Goal: Communication & Community: Answer question/provide support

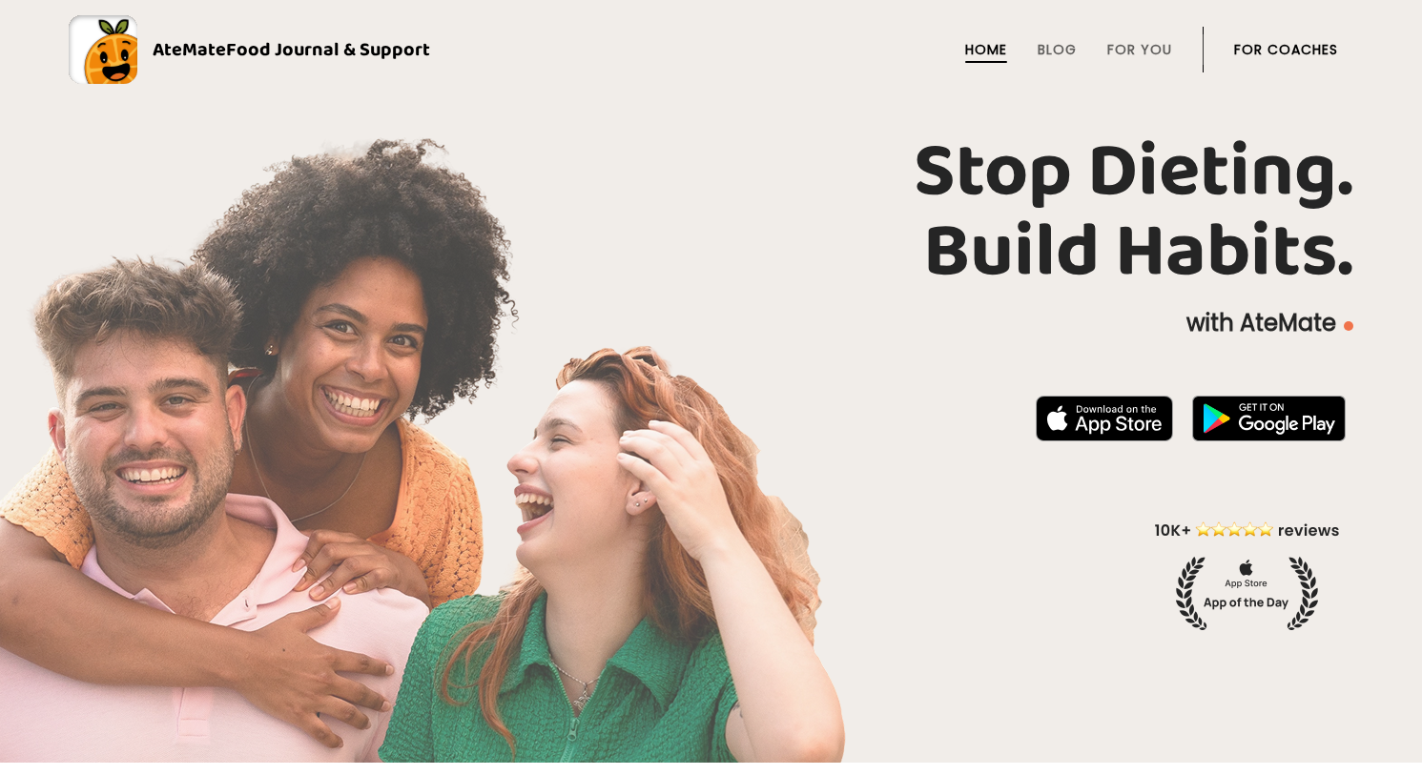
click at [1302, 45] on link "For Coaches" at bounding box center [1286, 49] width 104 height 15
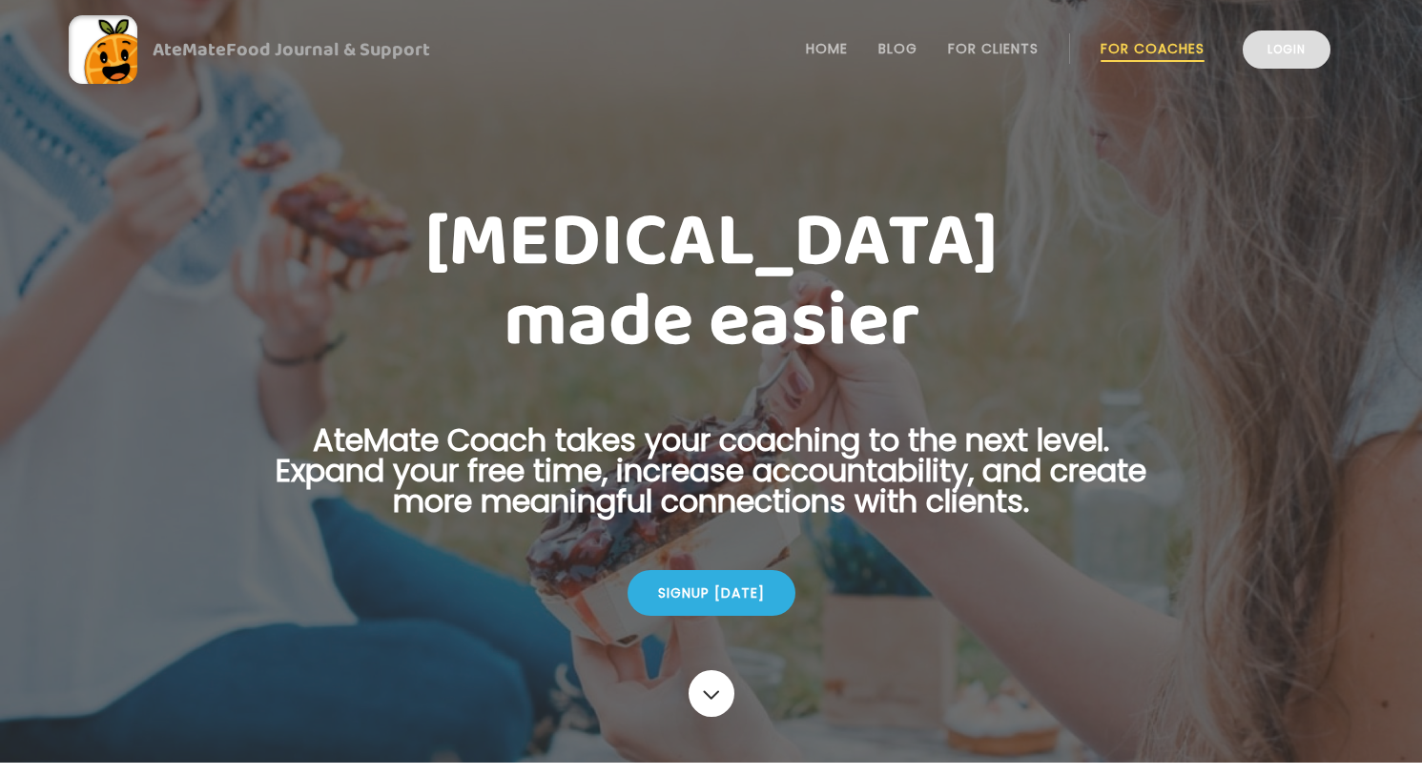
click at [1294, 60] on link "Login" at bounding box center [1287, 50] width 88 height 38
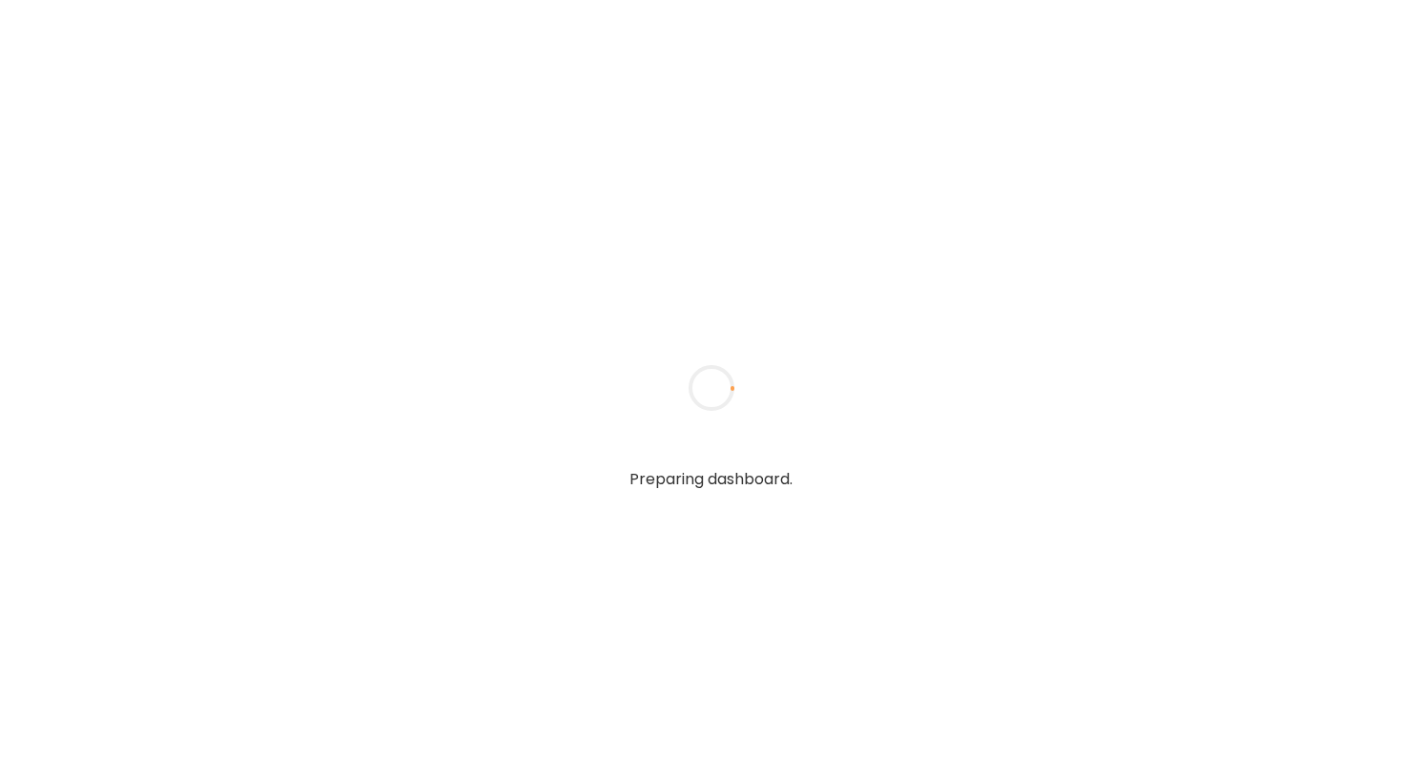
type textarea "**********"
type input "**********"
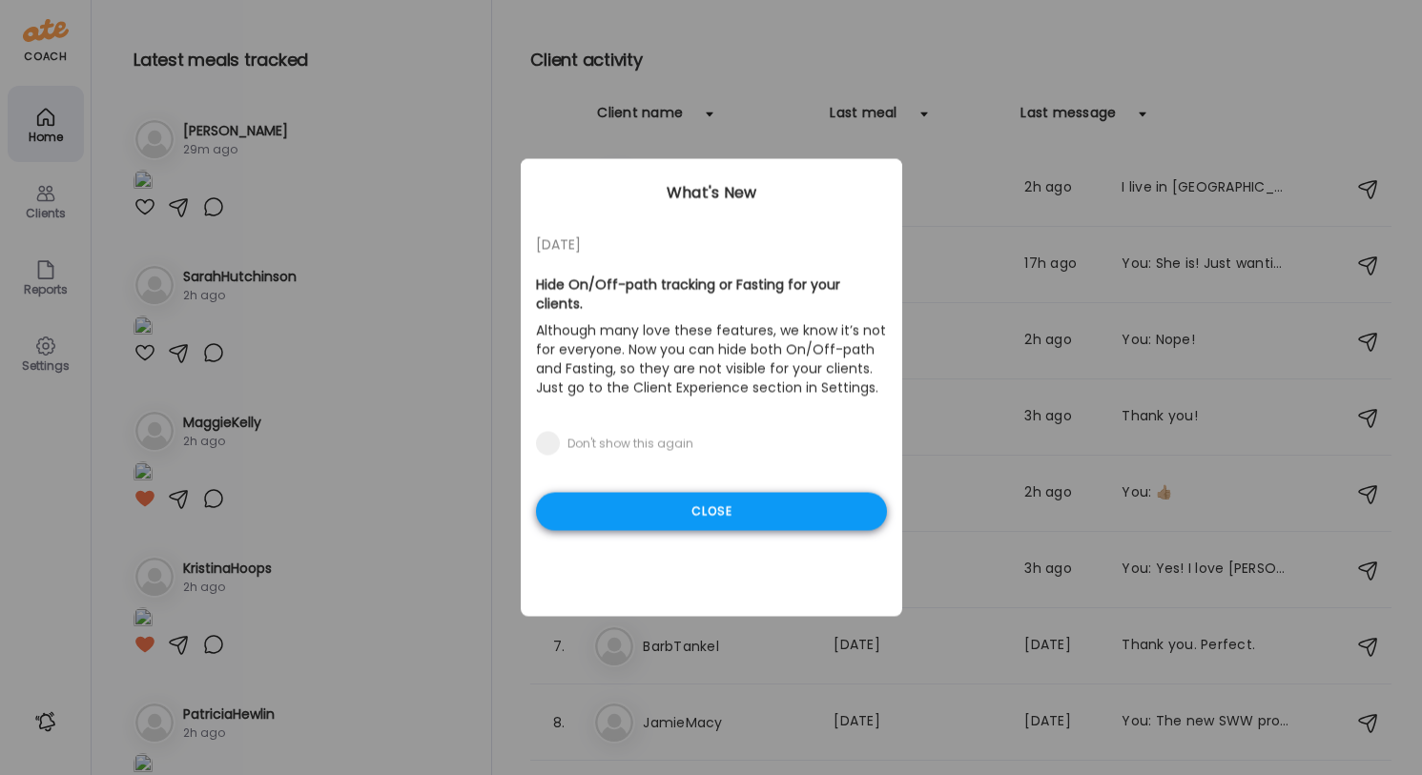
click at [637, 502] on div "Close" at bounding box center [711, 512] width 351 height 38
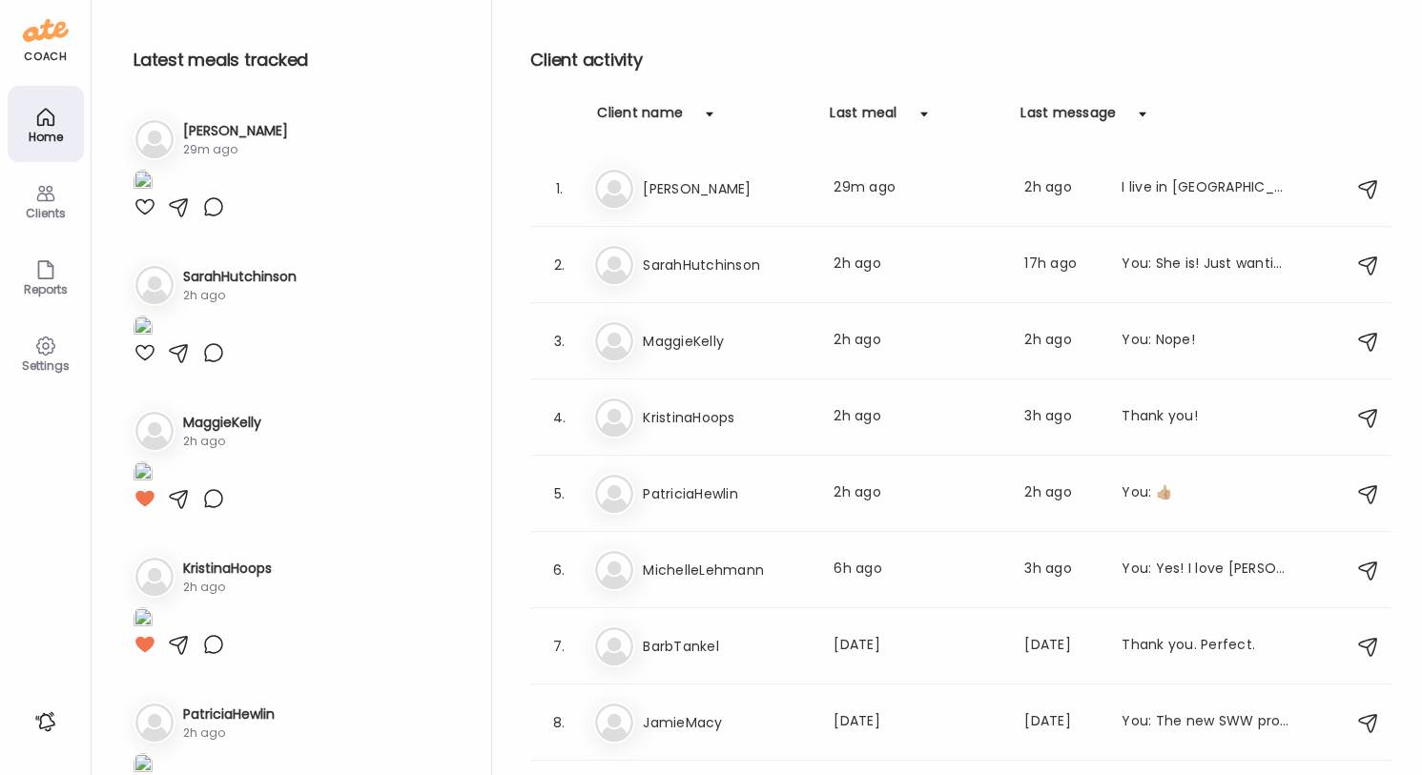
click at [153, 196] on img at bounding box center [143, 183] width 19 height 26
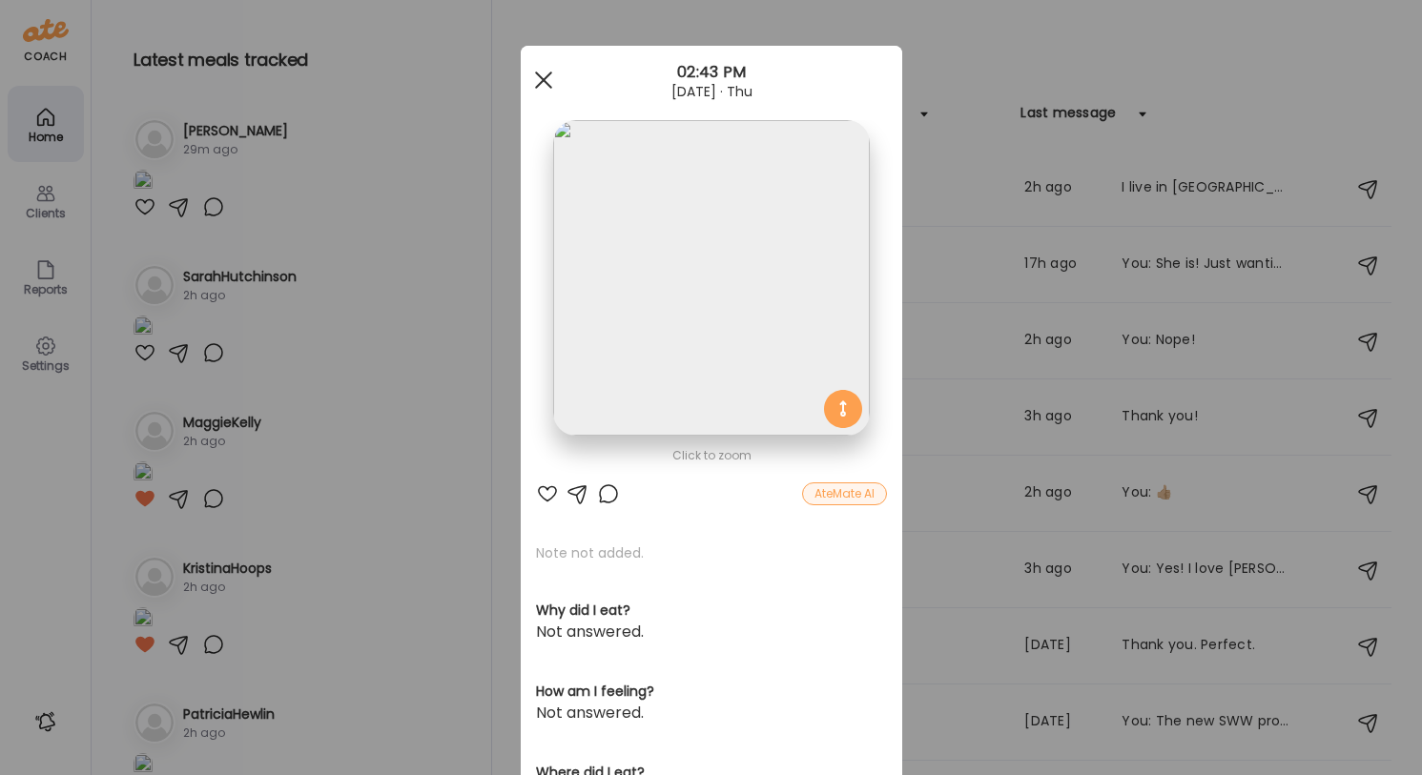
click at [534, 80] on div at bounding box center [544, 80] width 38 height 38
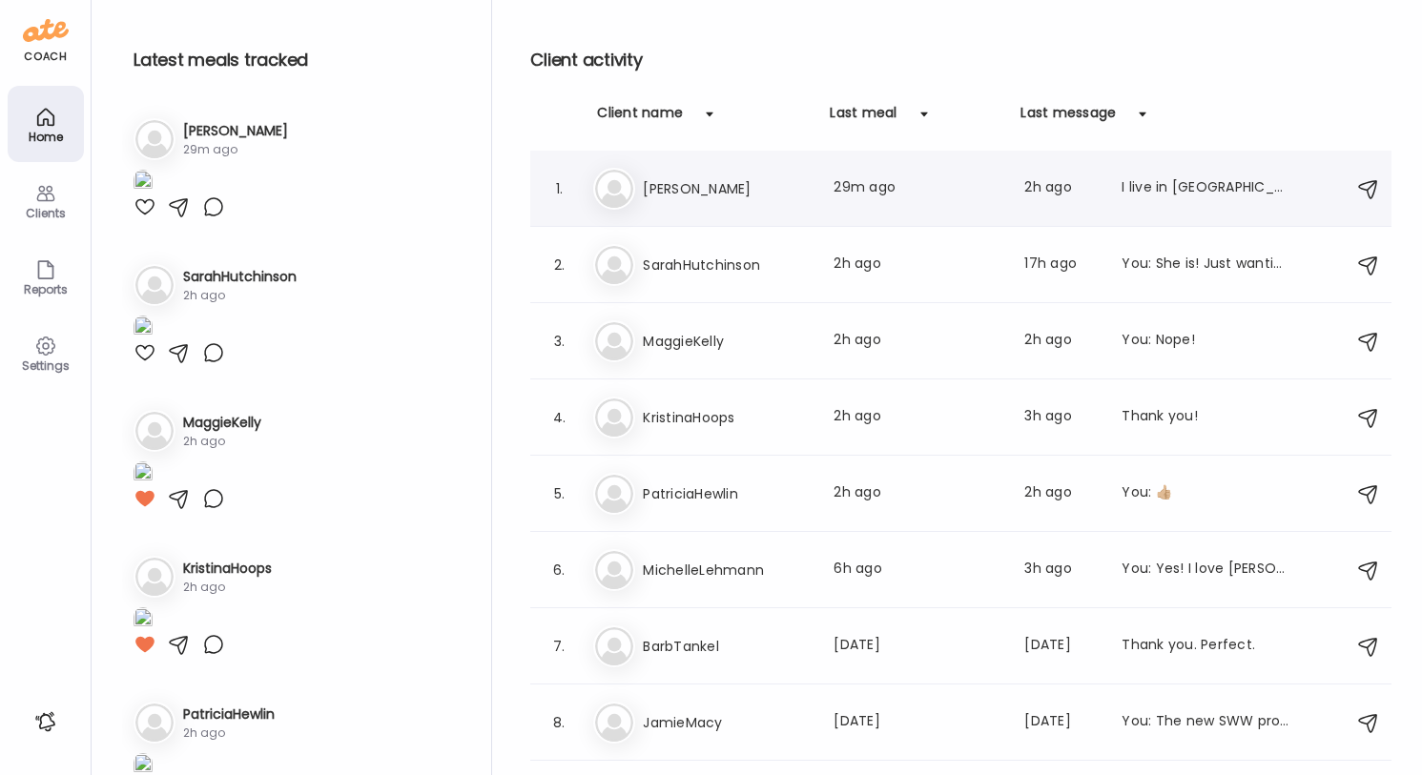
click at [702, 195] on h3 "Marilyn" at bounding box center [727, 188] width 168 height 23
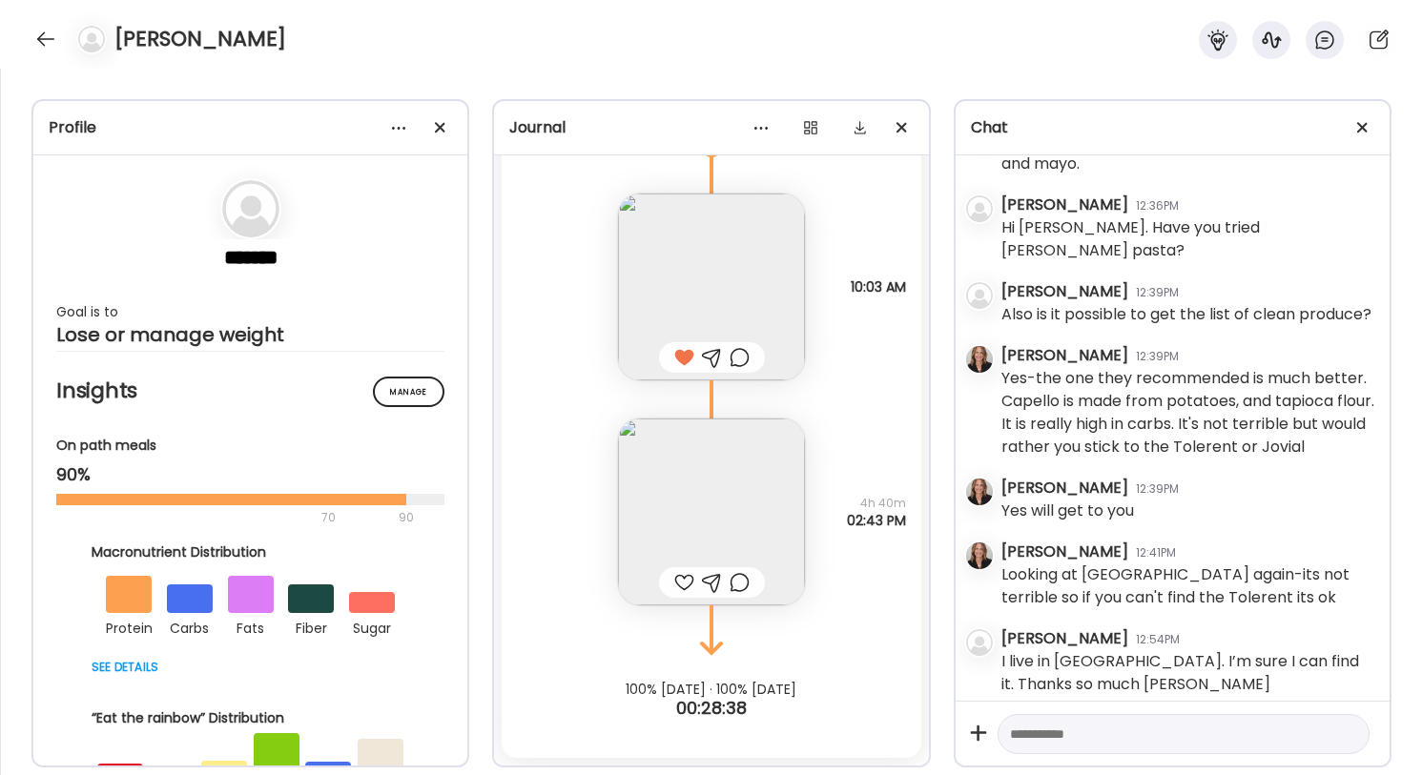
scroll to position [3000, 0]
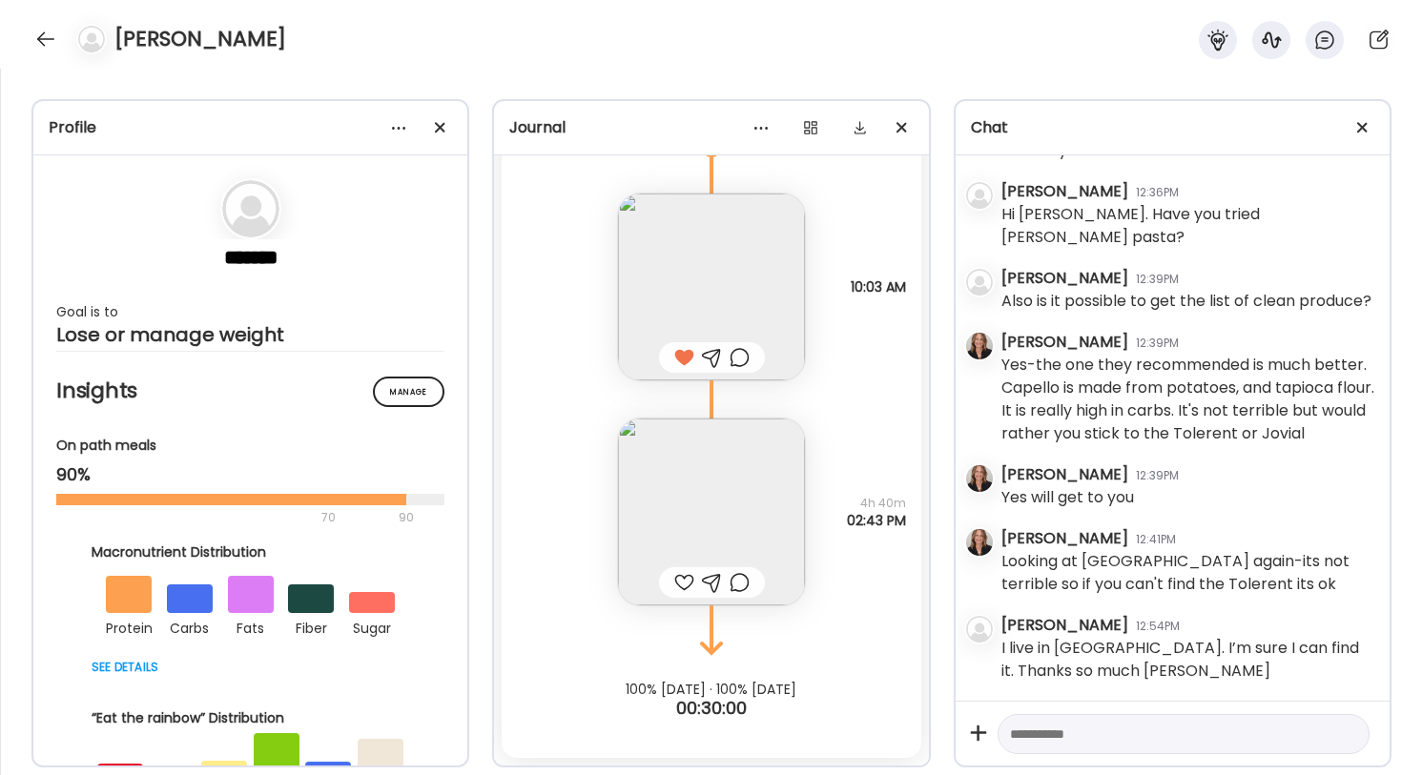
click at [717, 496] on img at bounding box center [711, 512] width 187 height 187
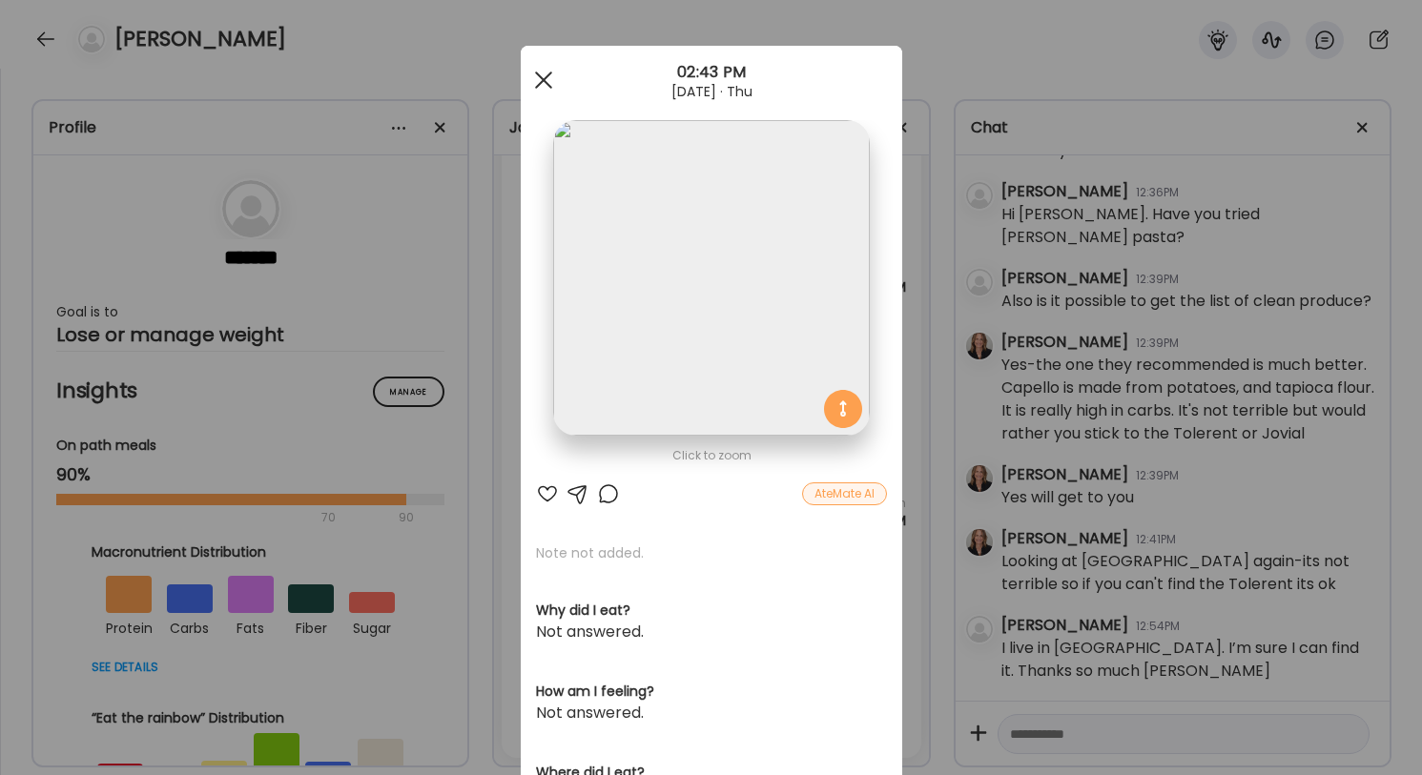
click at [543, 80] on span at bounding box center [542, 80] width 17 height 17
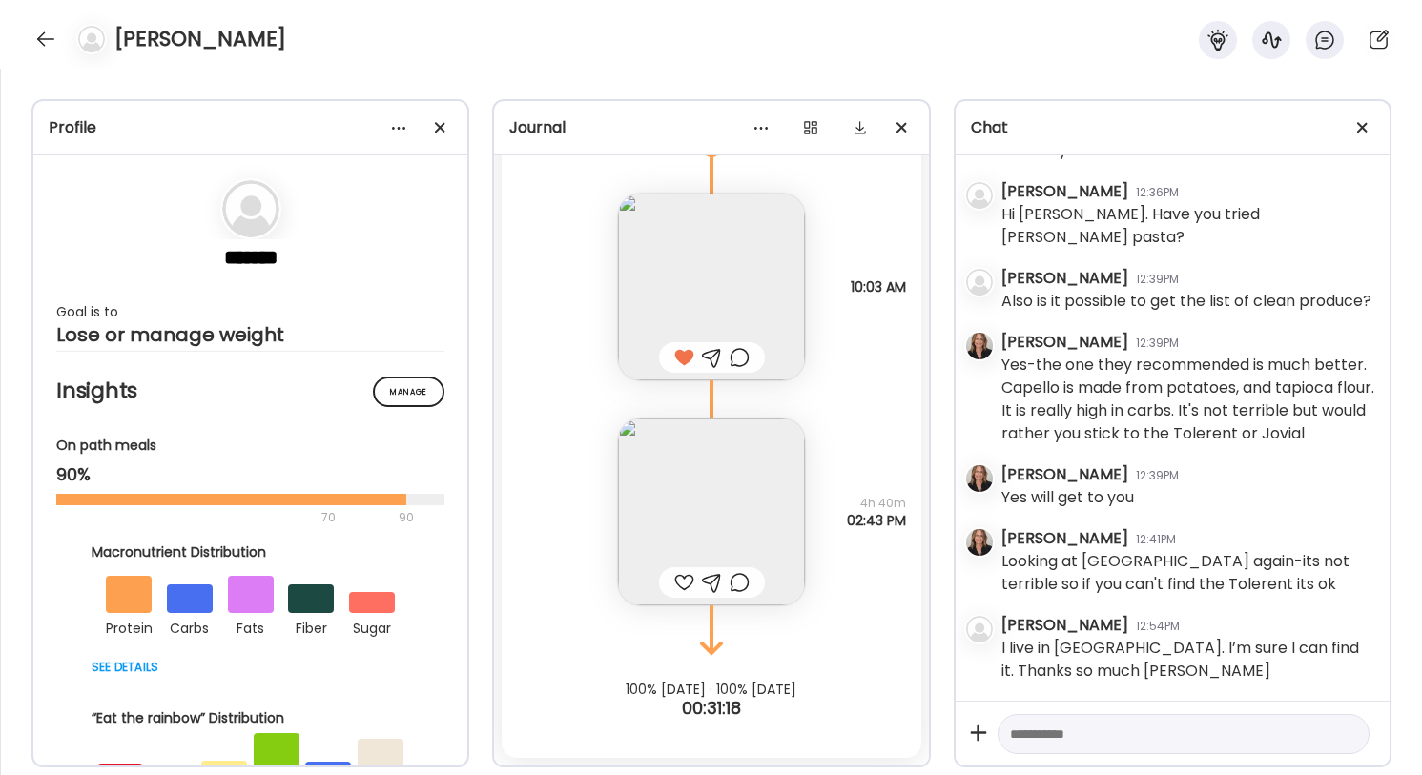
click at [715, 575] on div at bounding box center [712, 582] width 20 height 23
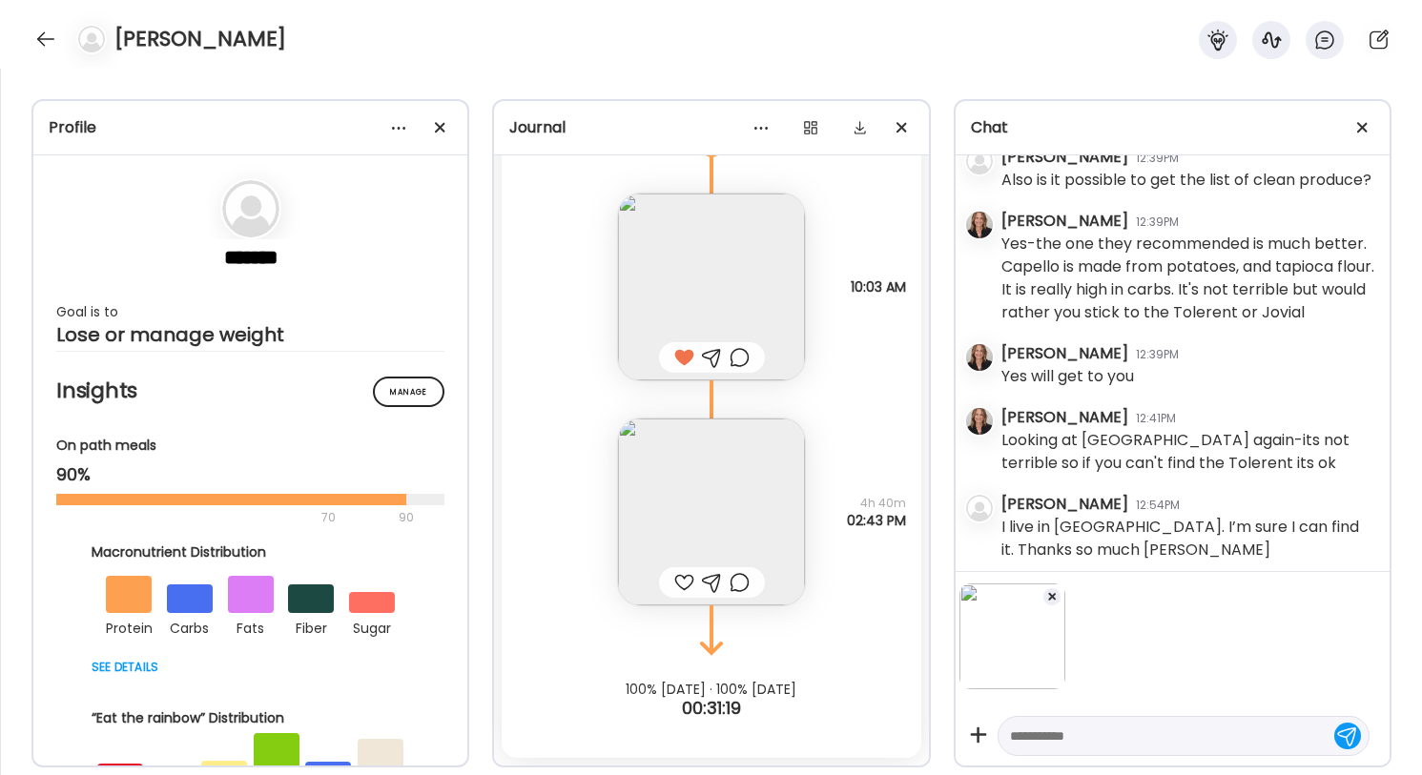
click at [1065, 739] on textarea at bounding box center [1166, 736] width 313 height 23
type textarea "**********"
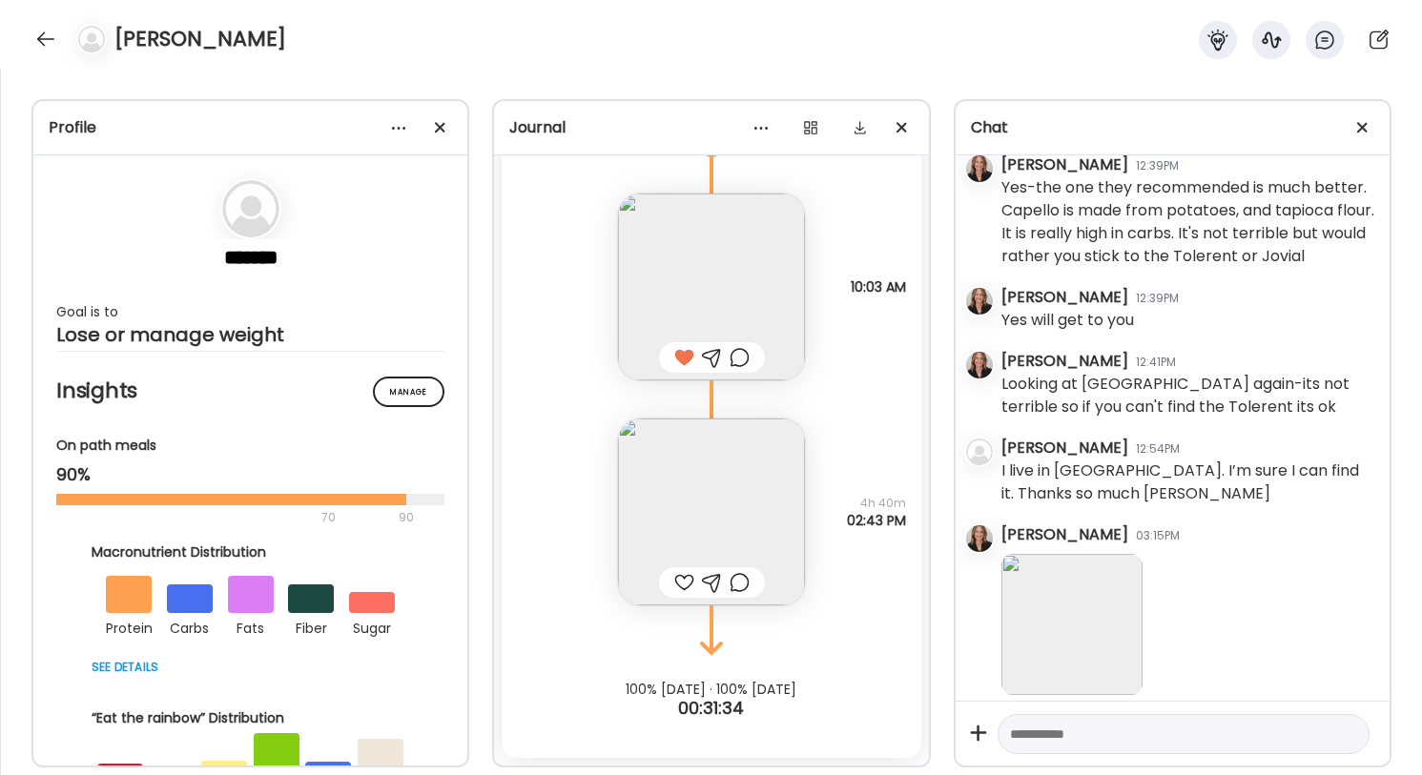
scroll to position [3222, 0]
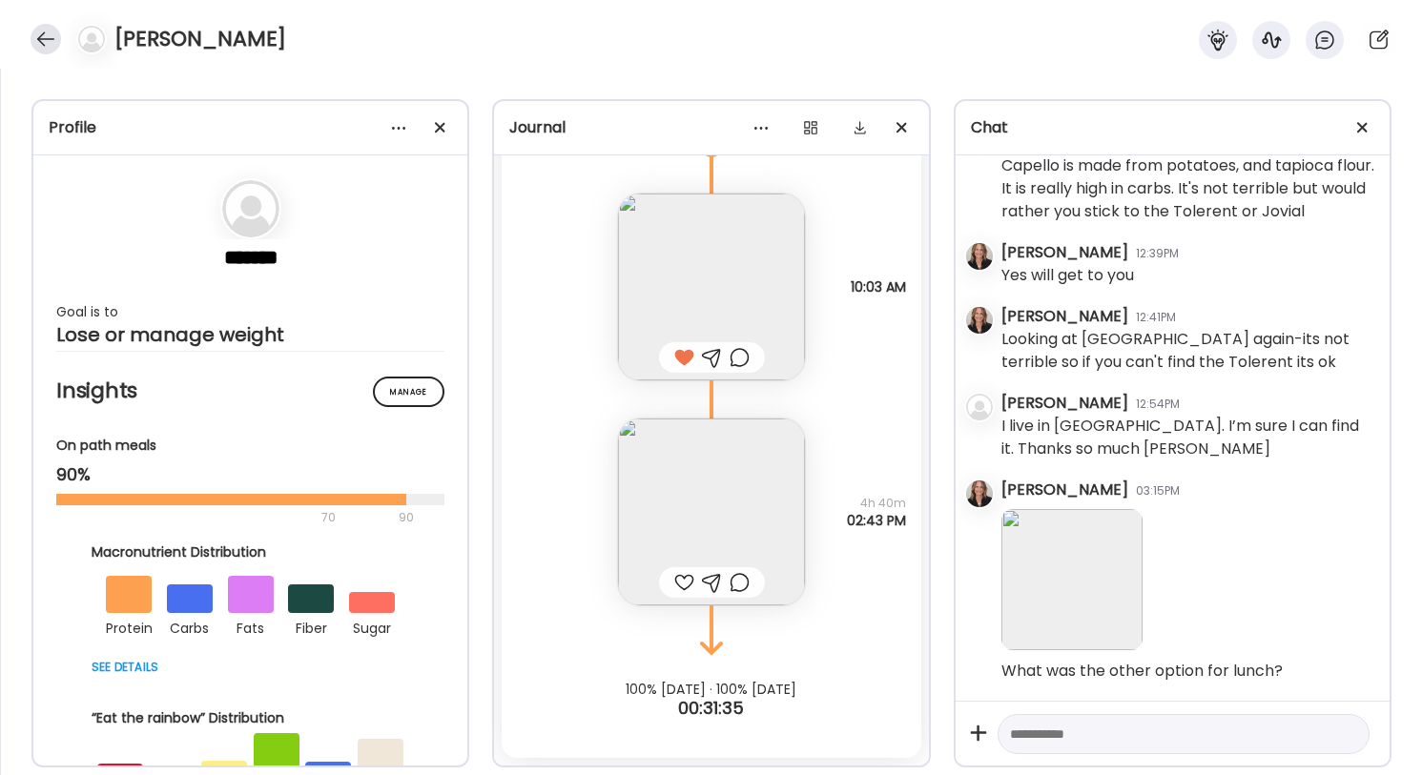
click at [43, 36] on div at bounding box center [46, 39] width 31 height 31
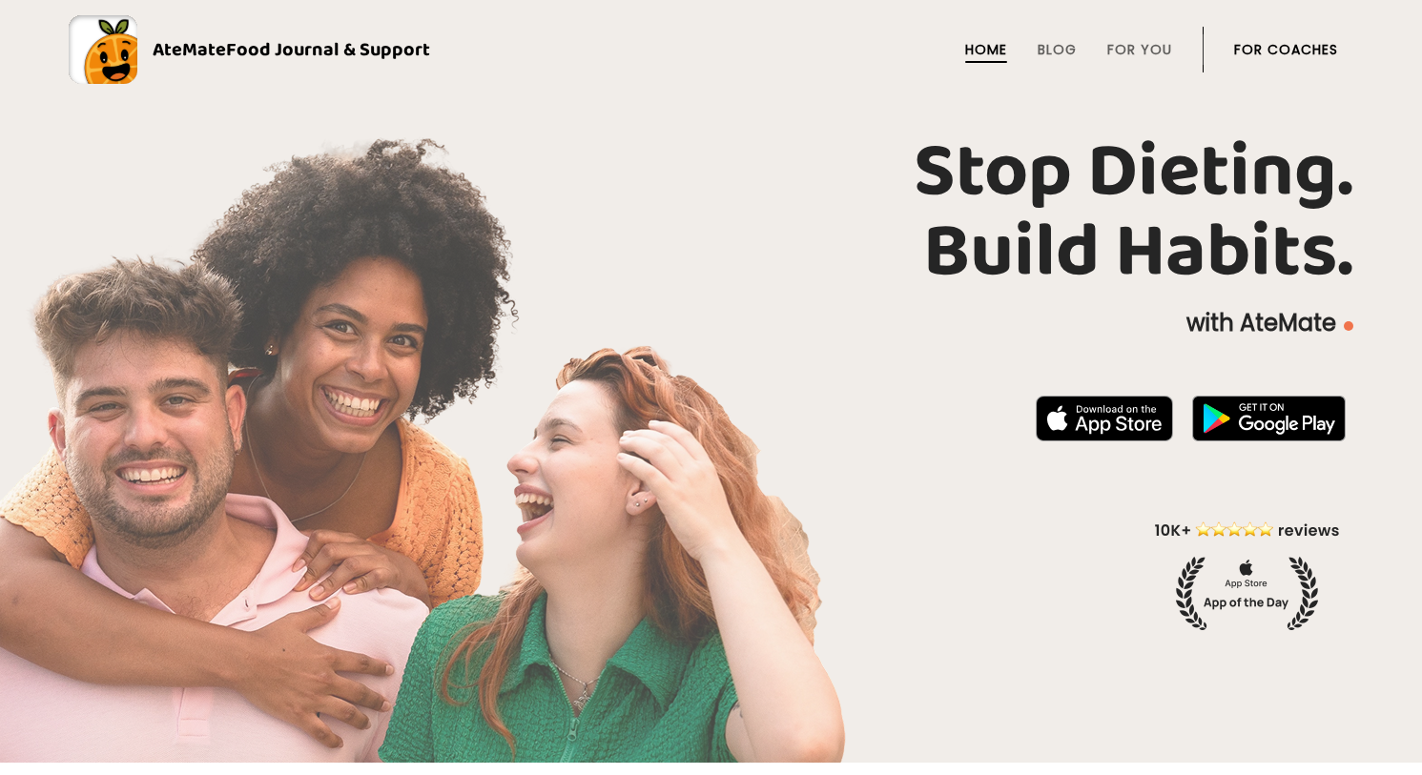
click at [1292, 52] on link "For Coaches" at bounding box center [1286, 49] width 104 height 15
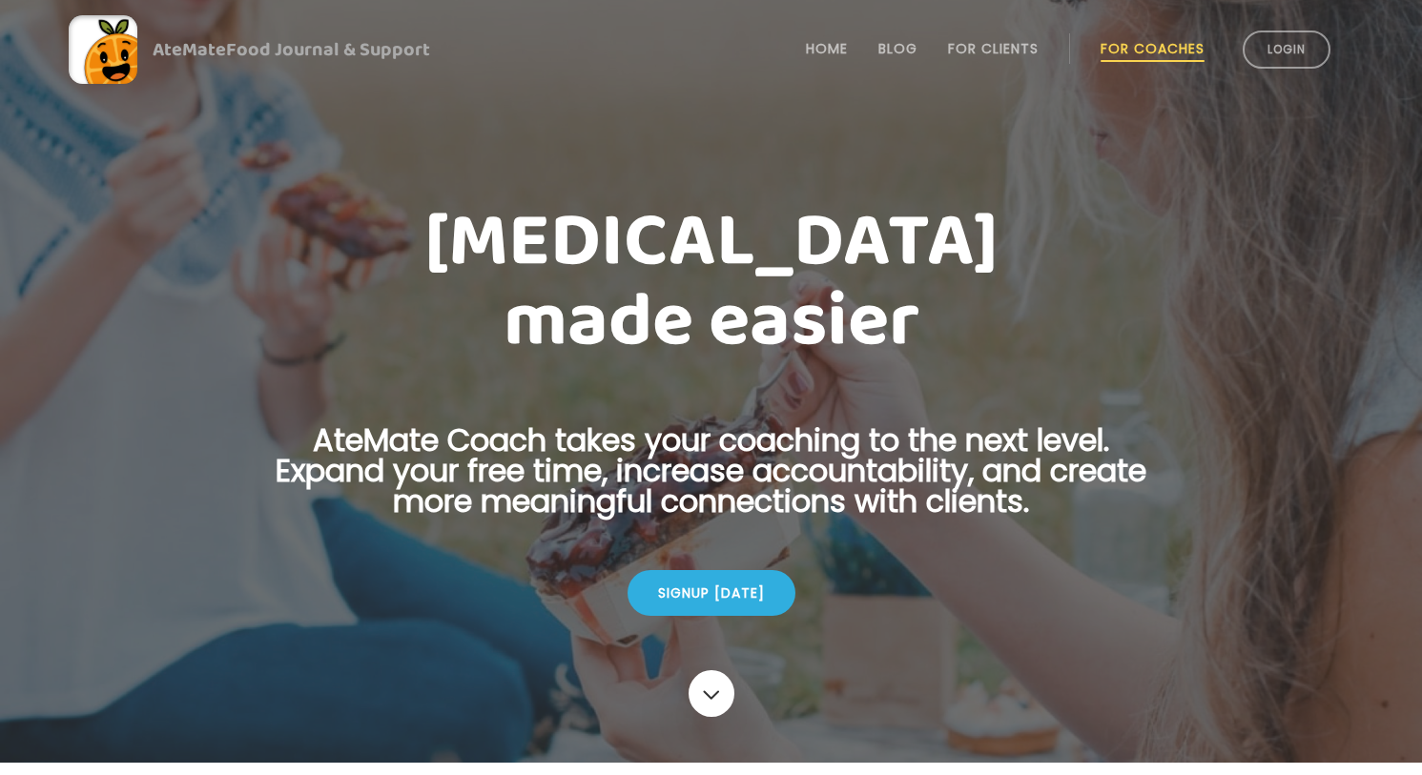
click at [1292, 52] on link "Login" at bounding box center [1287, 50] width 88 height 38
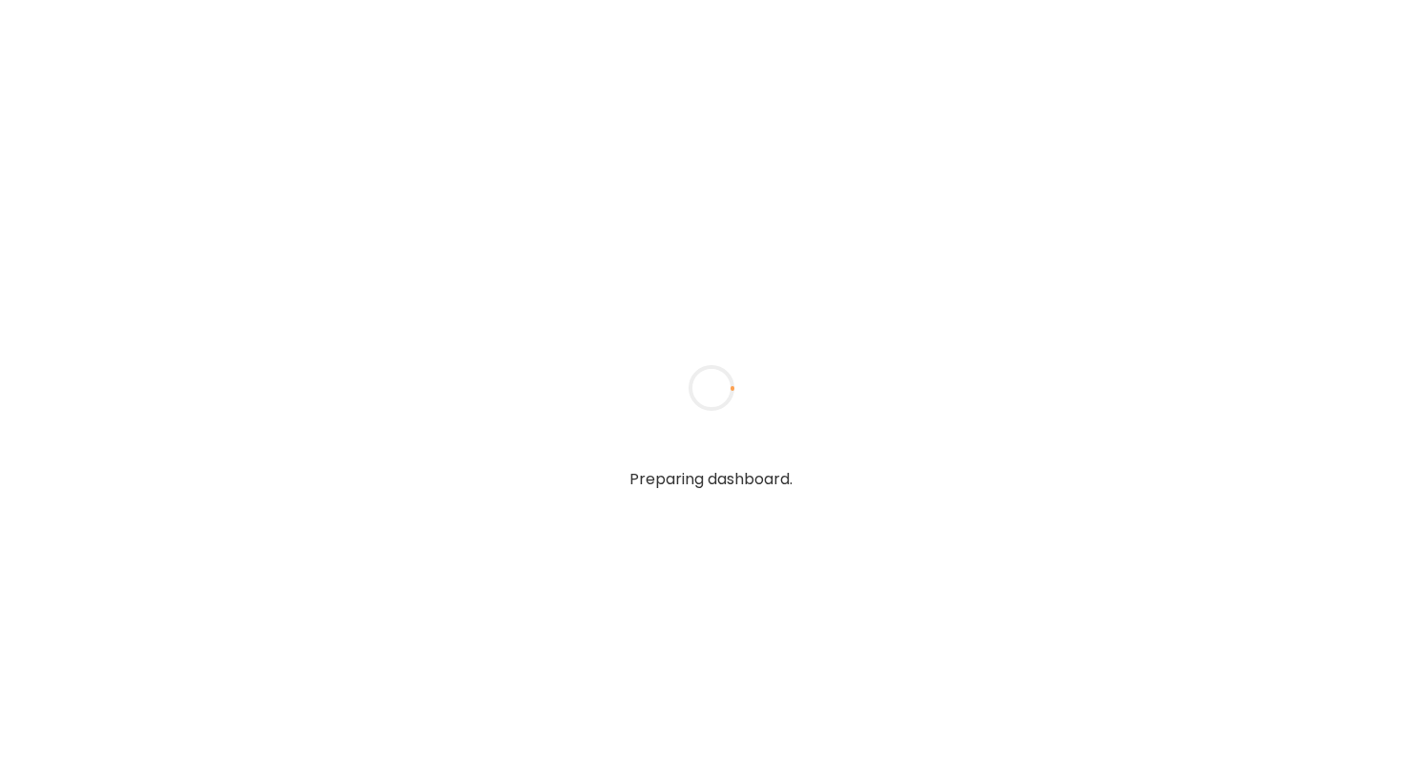
type textarea "**********"
type input "**********"
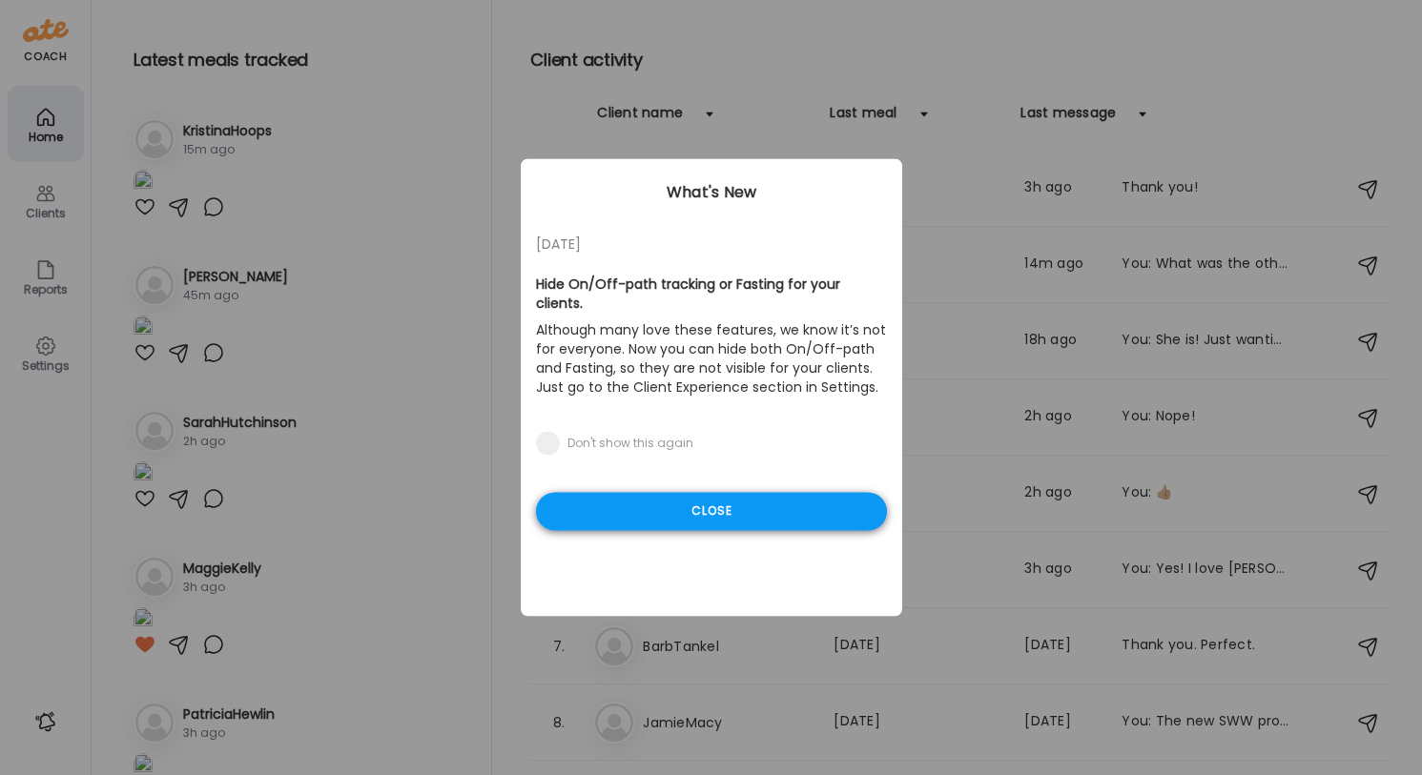
click at [651, 524] on div "Close" at bounding box center [711, 512] width 351 height 38
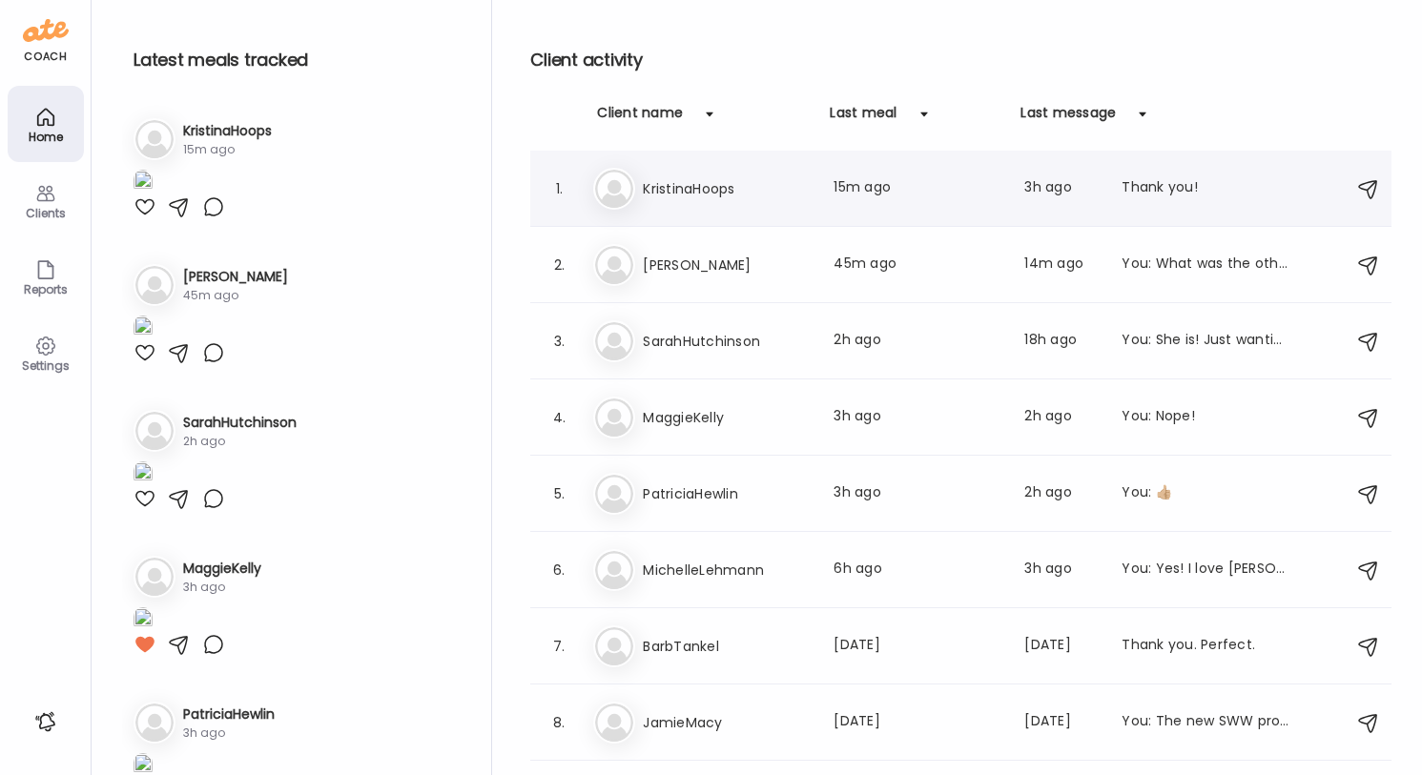
click at [793, 194] on h3 "KristinaHoops" at bounding box center [727, 188] width 168 height 23
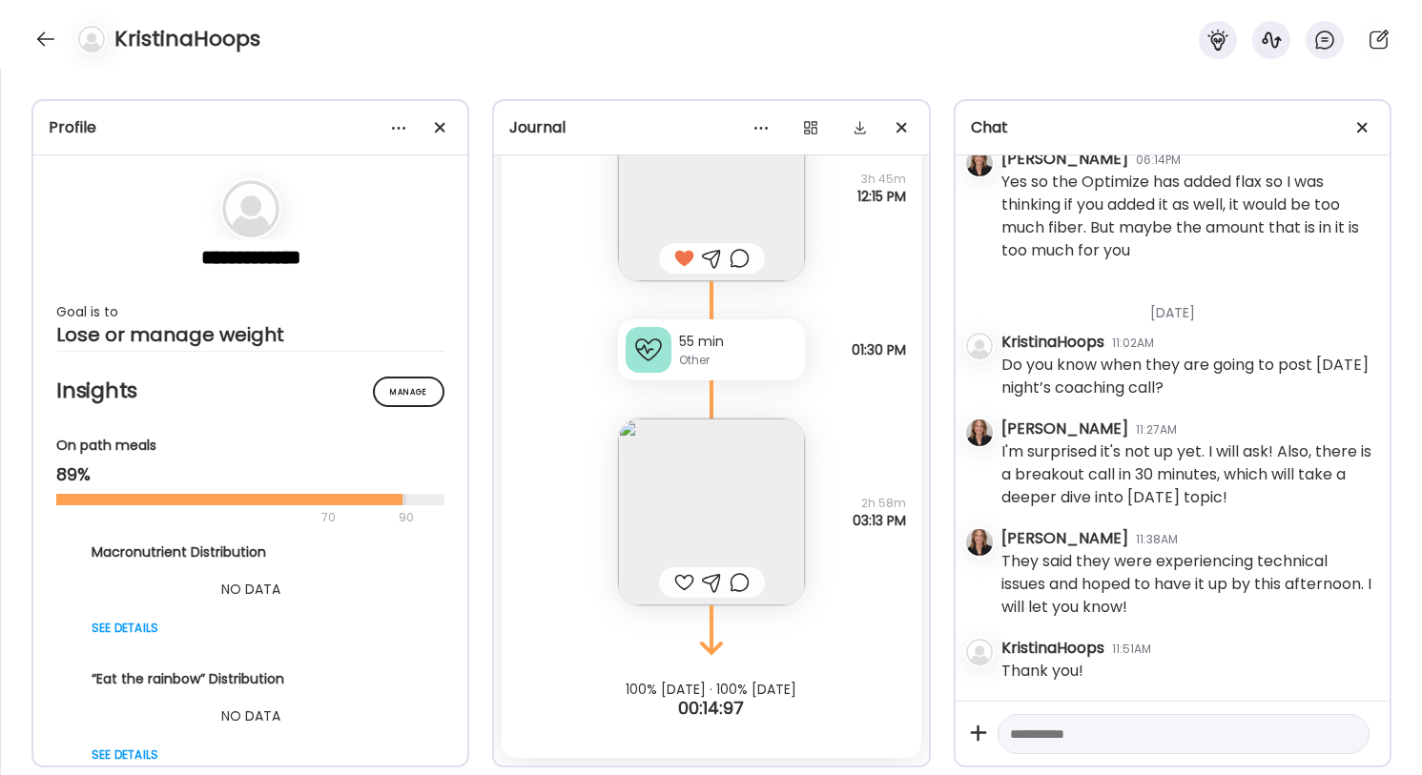
scroll to position [10167, 0]
click at [685, 512] on img at bounding box center [711, 512] width 187 height 187
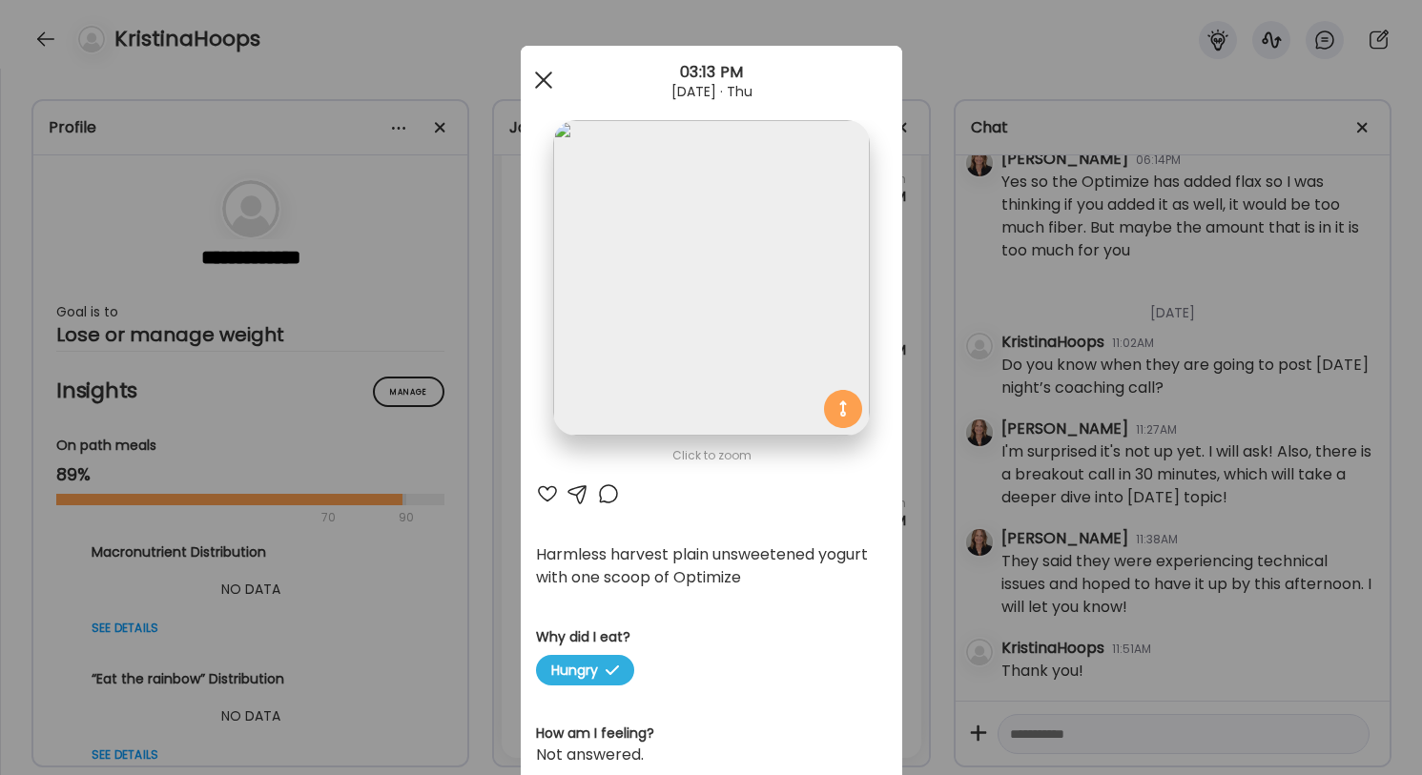
click at [546, 76] on div at bounding box center [544, 80] width 38 height 38
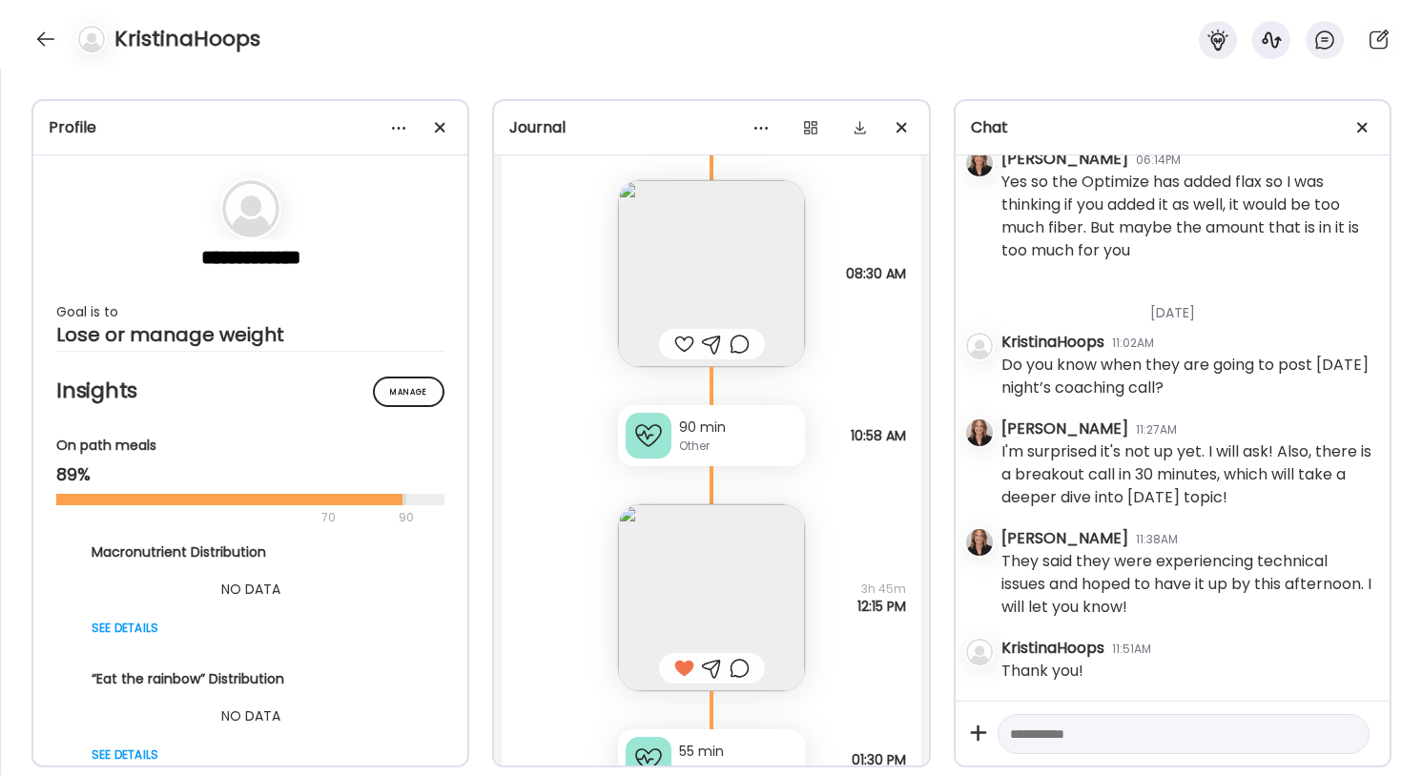
scroll to position [12061, 0]
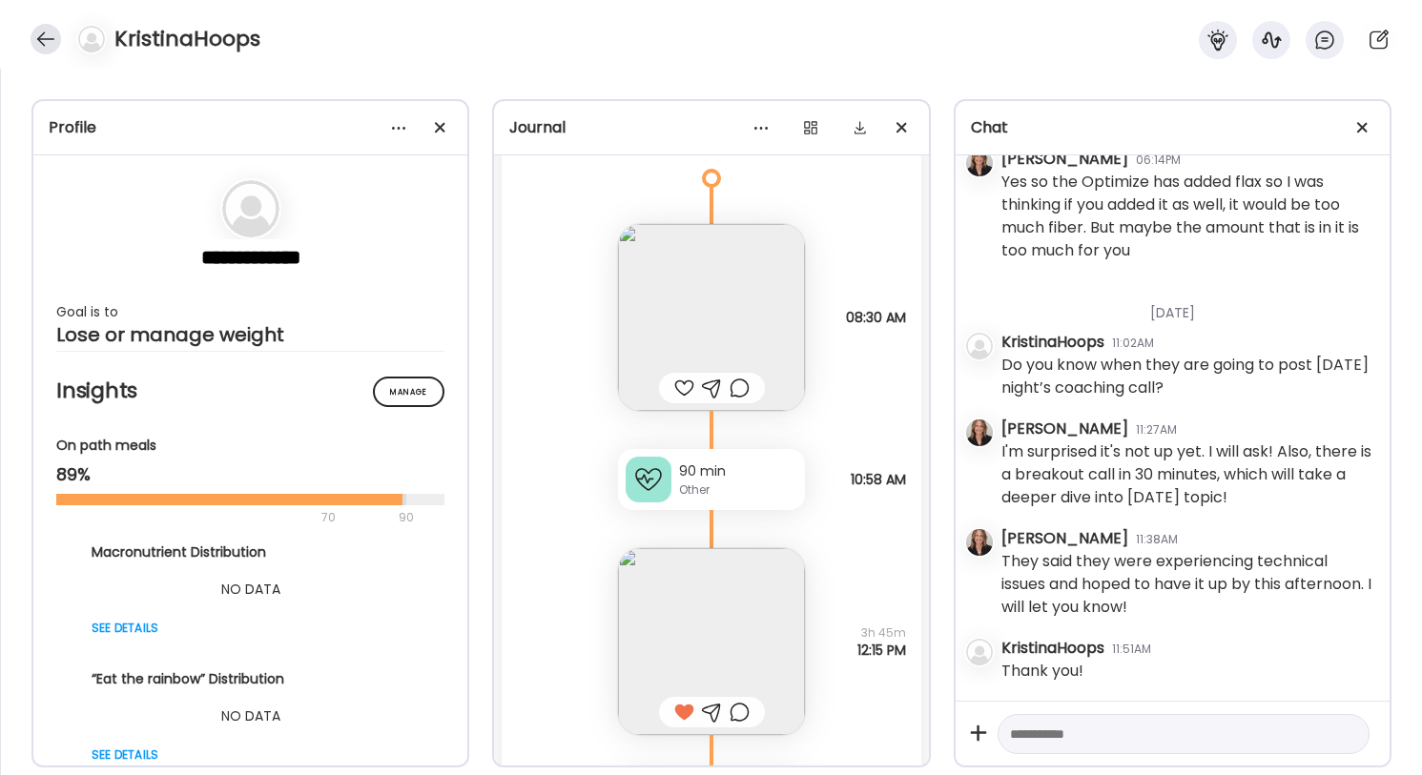
click at [31, 38] on div at bounding box center [46, 39] width 31 height 31
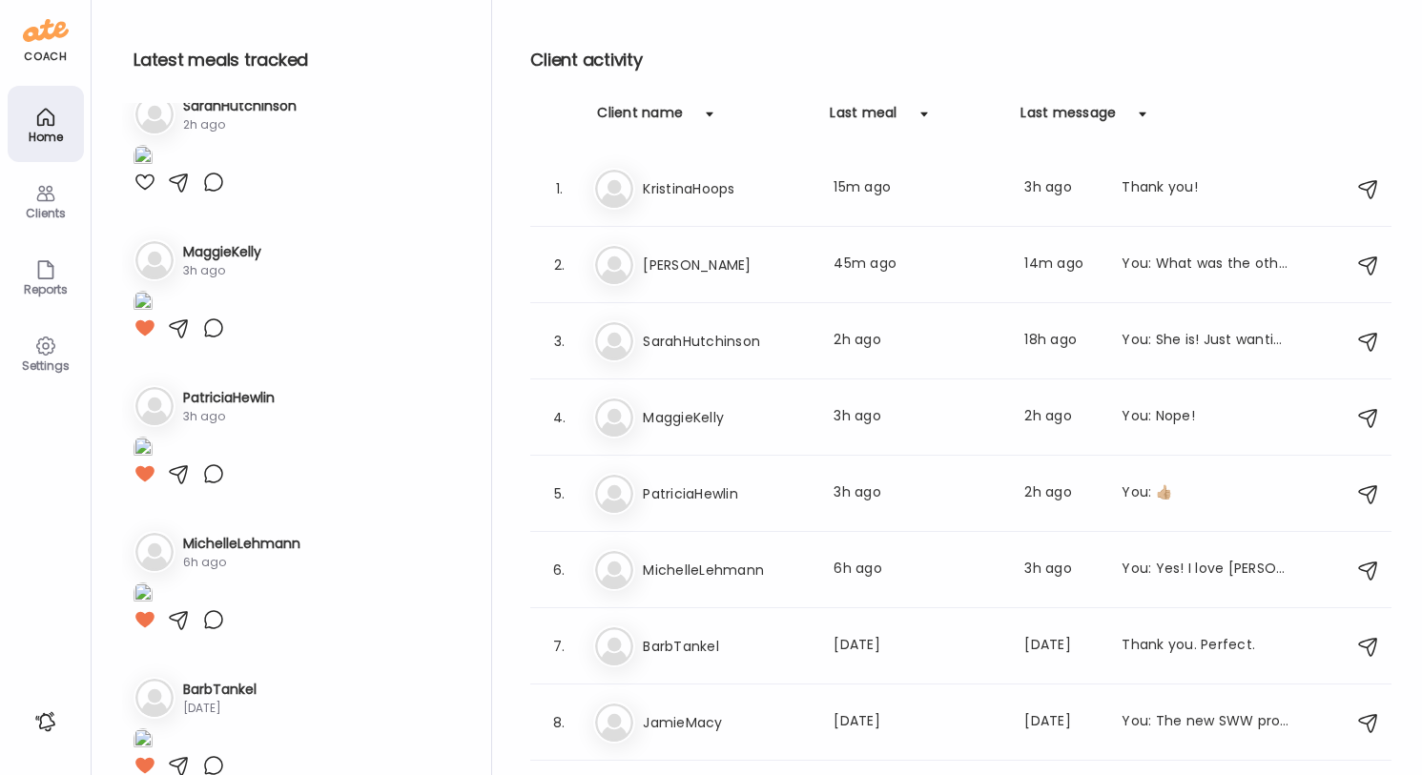
scroll to position [283, 0]
